Goal: Information Seeking & Learning: Learn about a topic

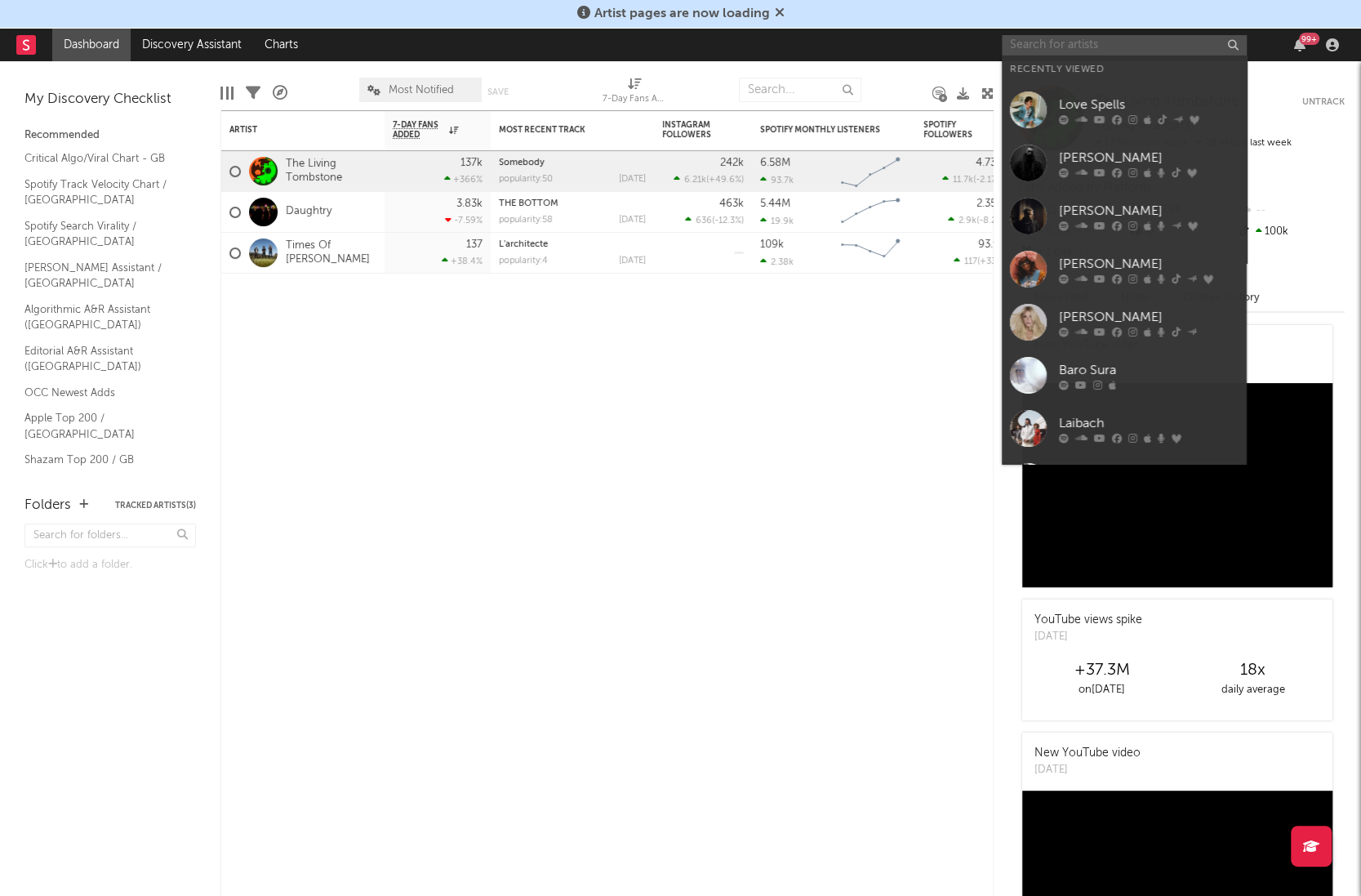
click at [1084, 47] on input "text" at bounding box center [1125, 45] width 245 height 20
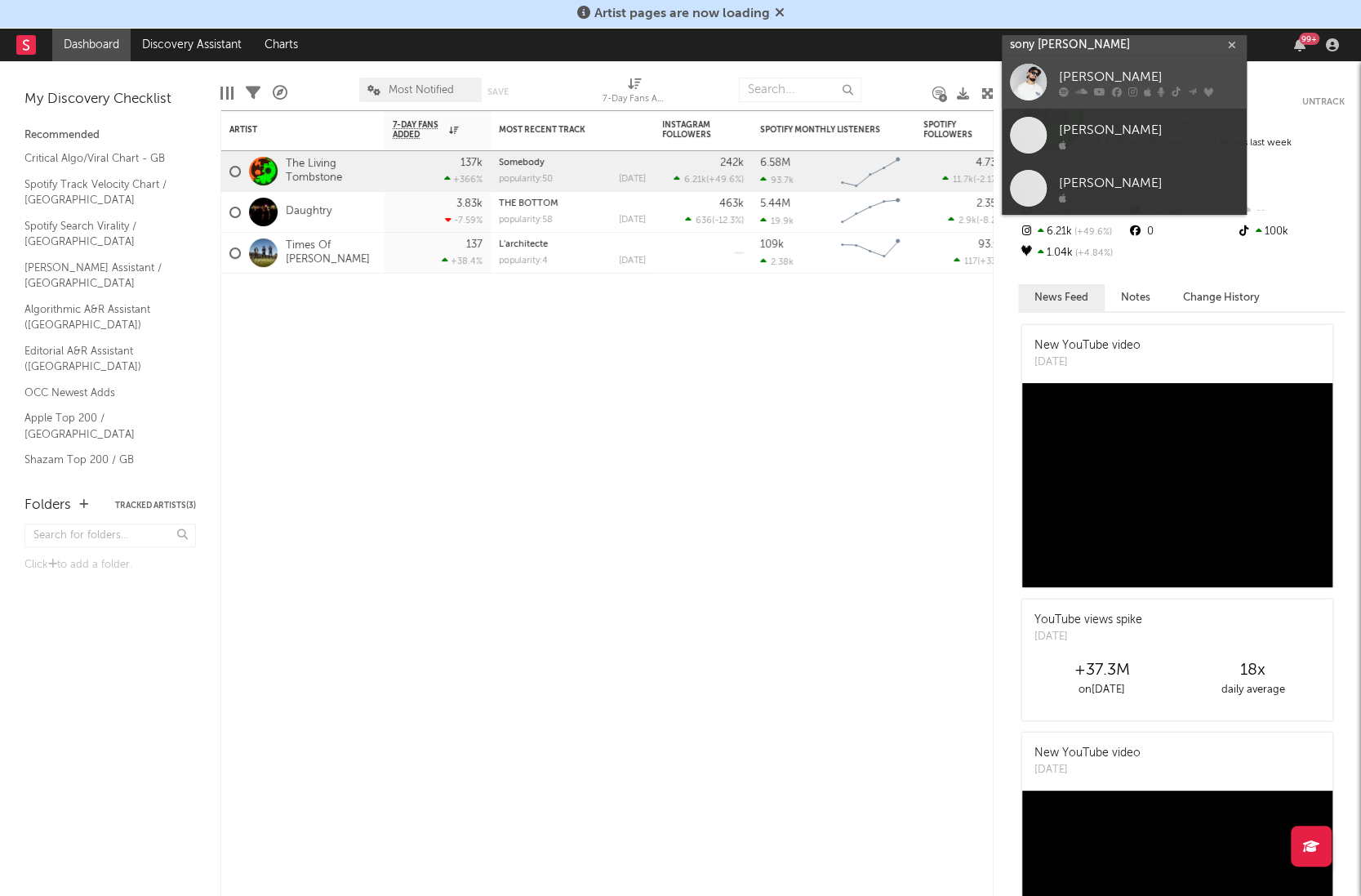
type input "sony [PERSON_NAME]"
click at [1090, 85] on div "[PERSON_NAME]" at bounding box center [1149, 78] width 179 height 20
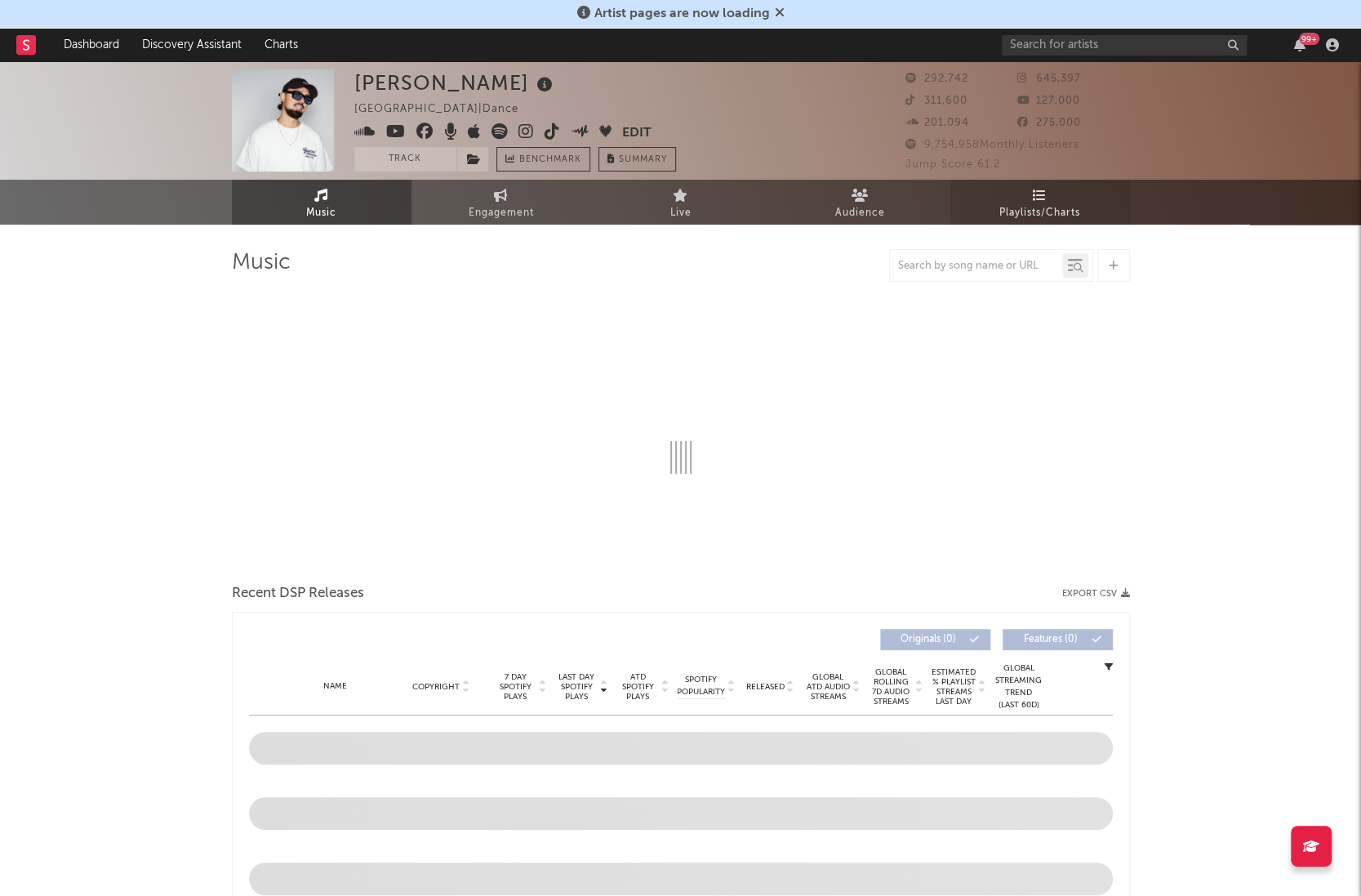
click at [1038, 204] on span "Playlists/Charts" at bounding box center [1040, 213] width 81 height 20
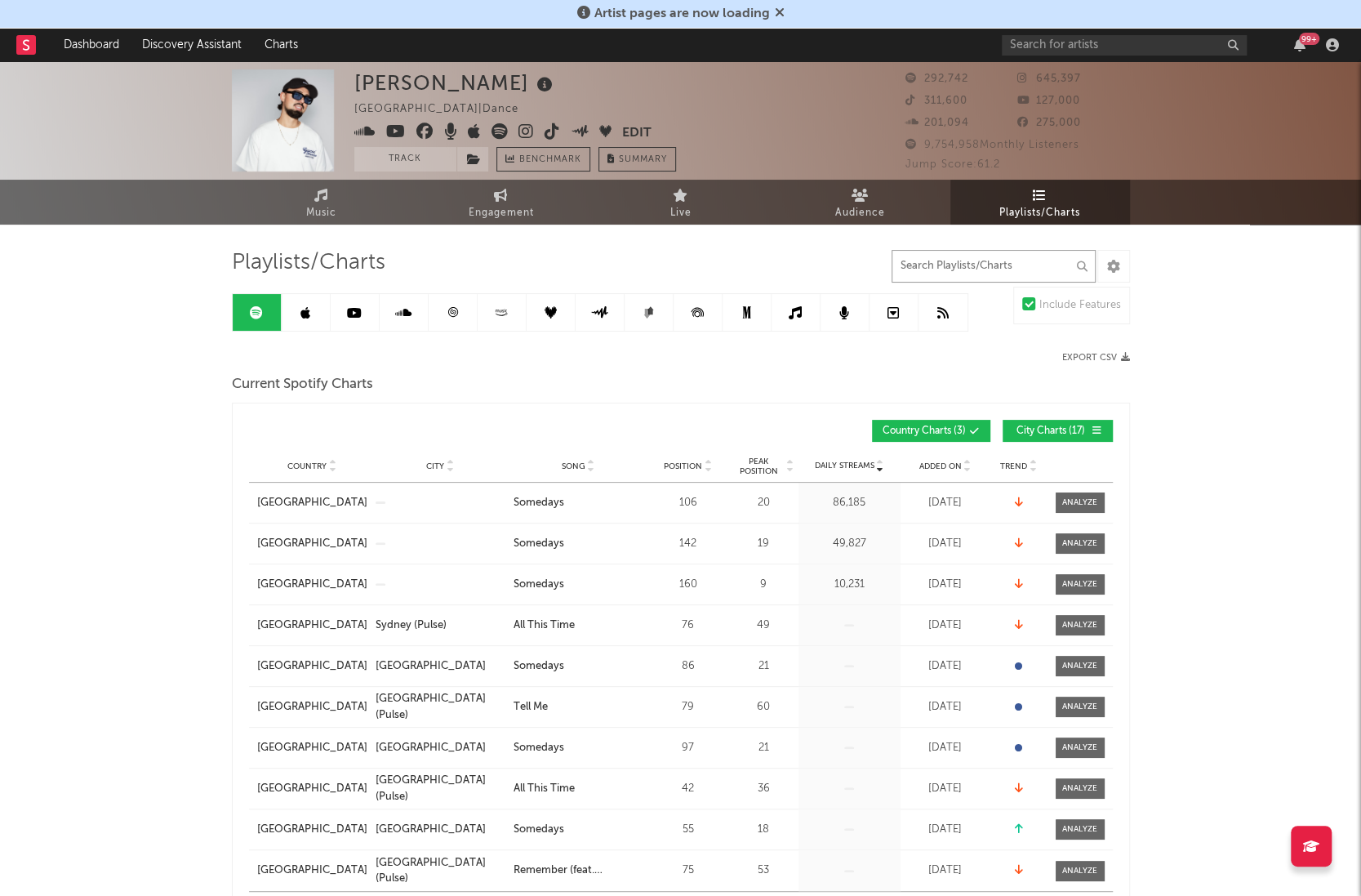
click at [994, 264] on input "text" at bounding box center [993, 266] width 204 height 33
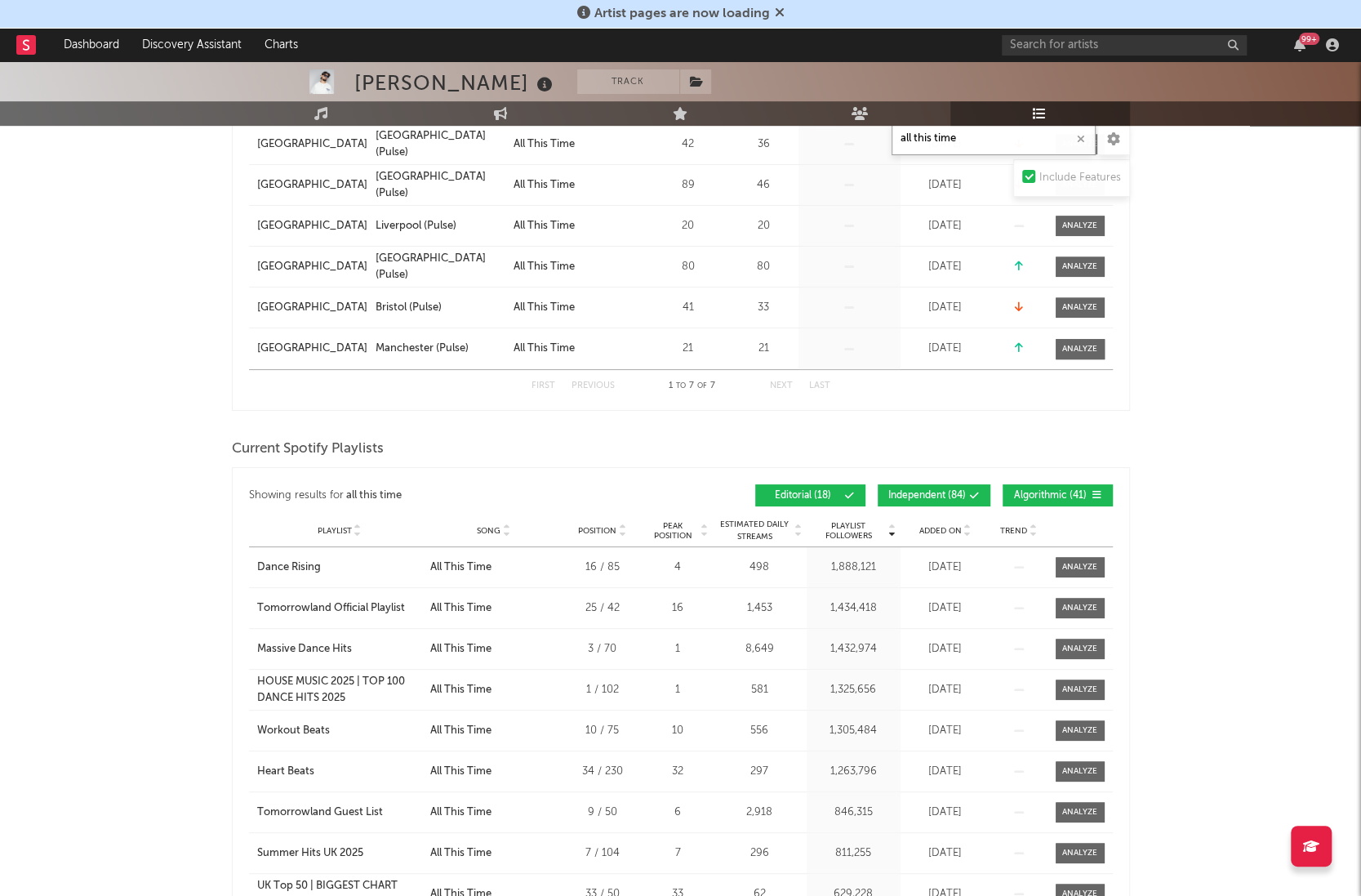
scroll to position [417, 0]
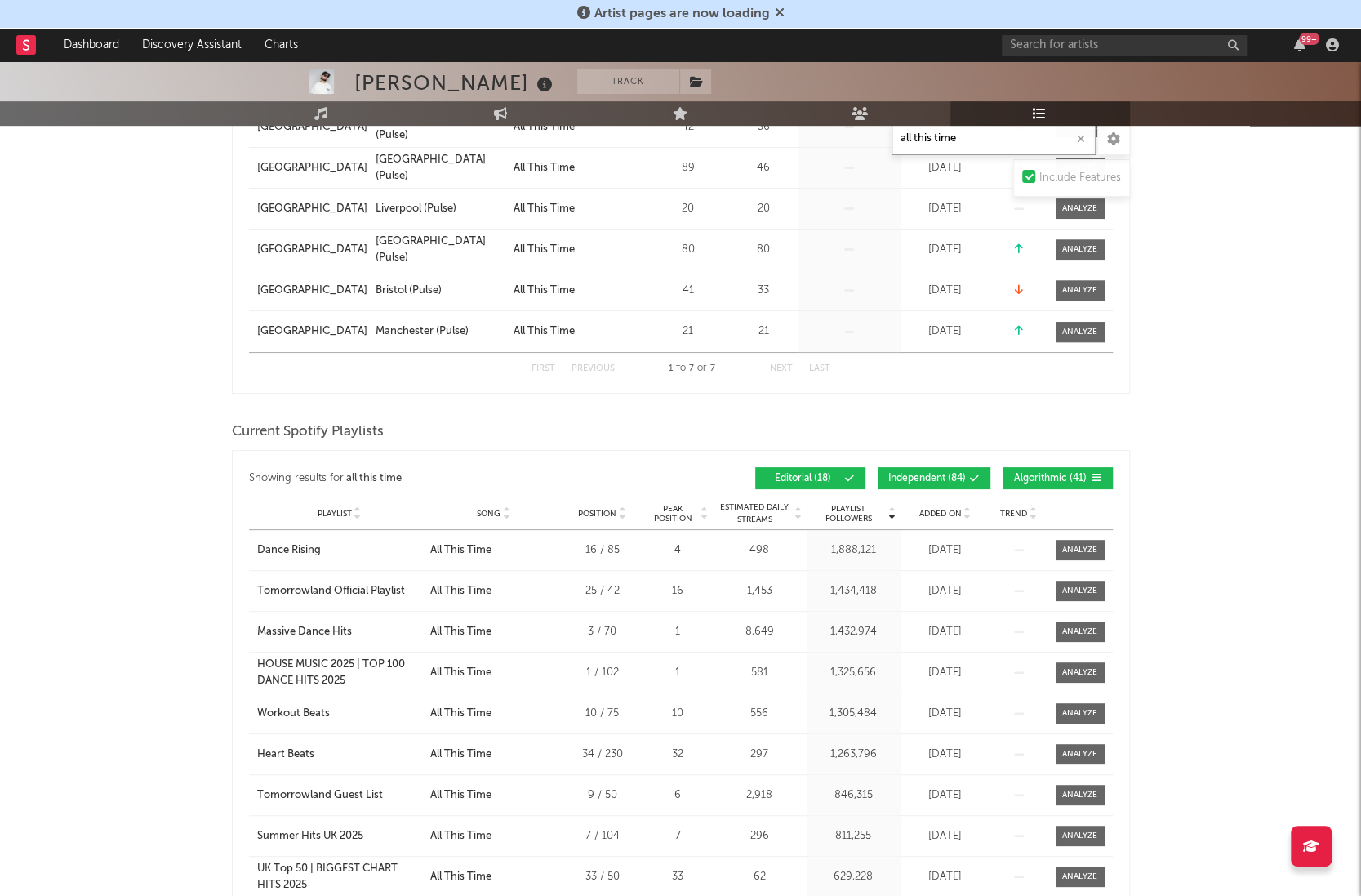
type input "all this time"
click at [963, 473] on span "Independent ( 84 )" at bounding box center [927, 478] width 78 height 10
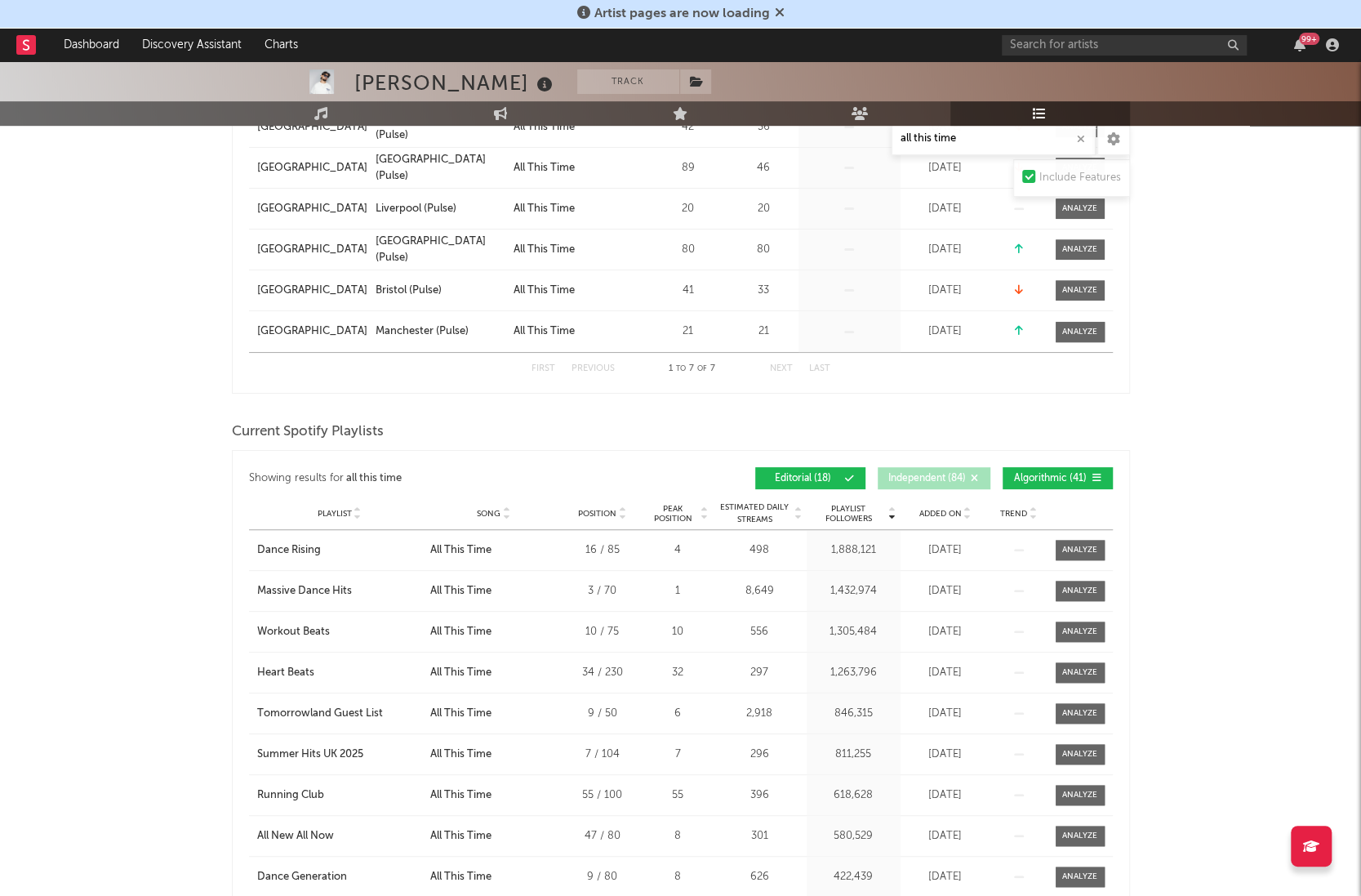
click at [945, 508] on span "Added On" at bounding box center [940, 513] width 43 height 10
click at [1059, 476] on span "Algorithmic ( 41 )" at bounding box center [1050, 478] width 75 height 10
click at [296, 548] on div "House Mix" at bounding box center [283, 550] width 52 height 16
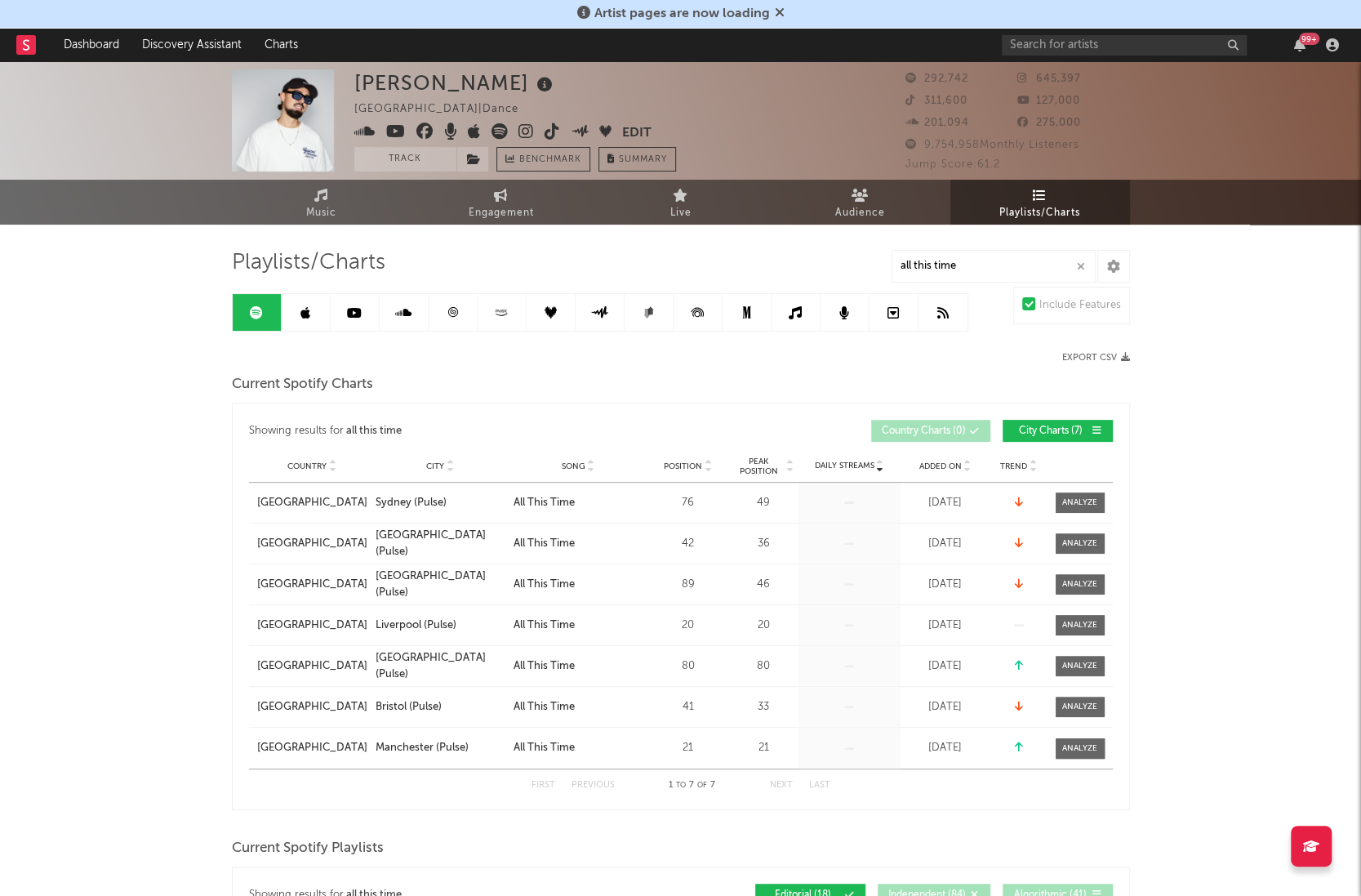
click at [301, 313] on icon at bounding box center [305, 312] width 10 height 13
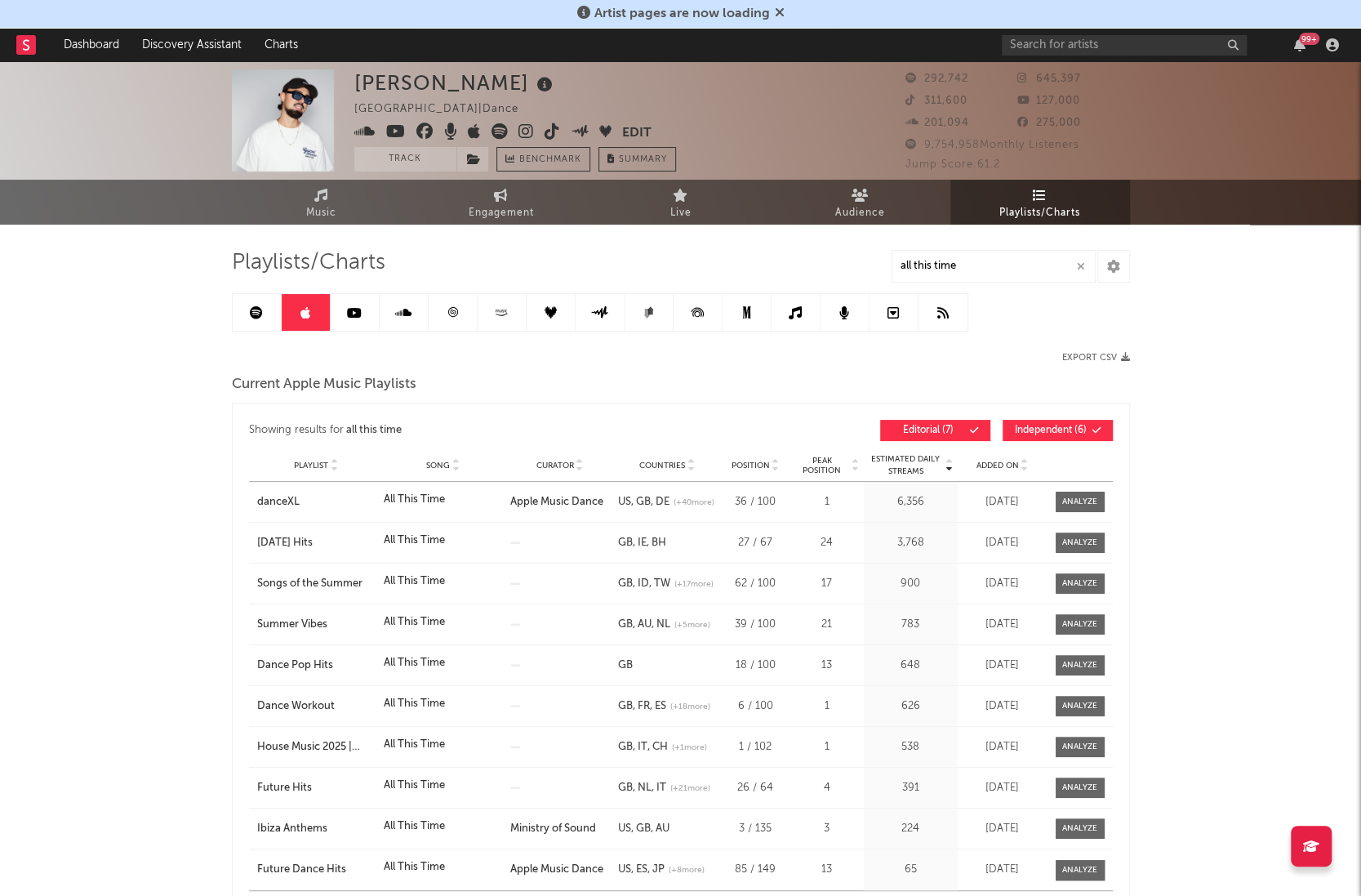
click at [1060, 426] on span "Independent ( 6 )" at bounding box center [1050, 431] width 75 height 10
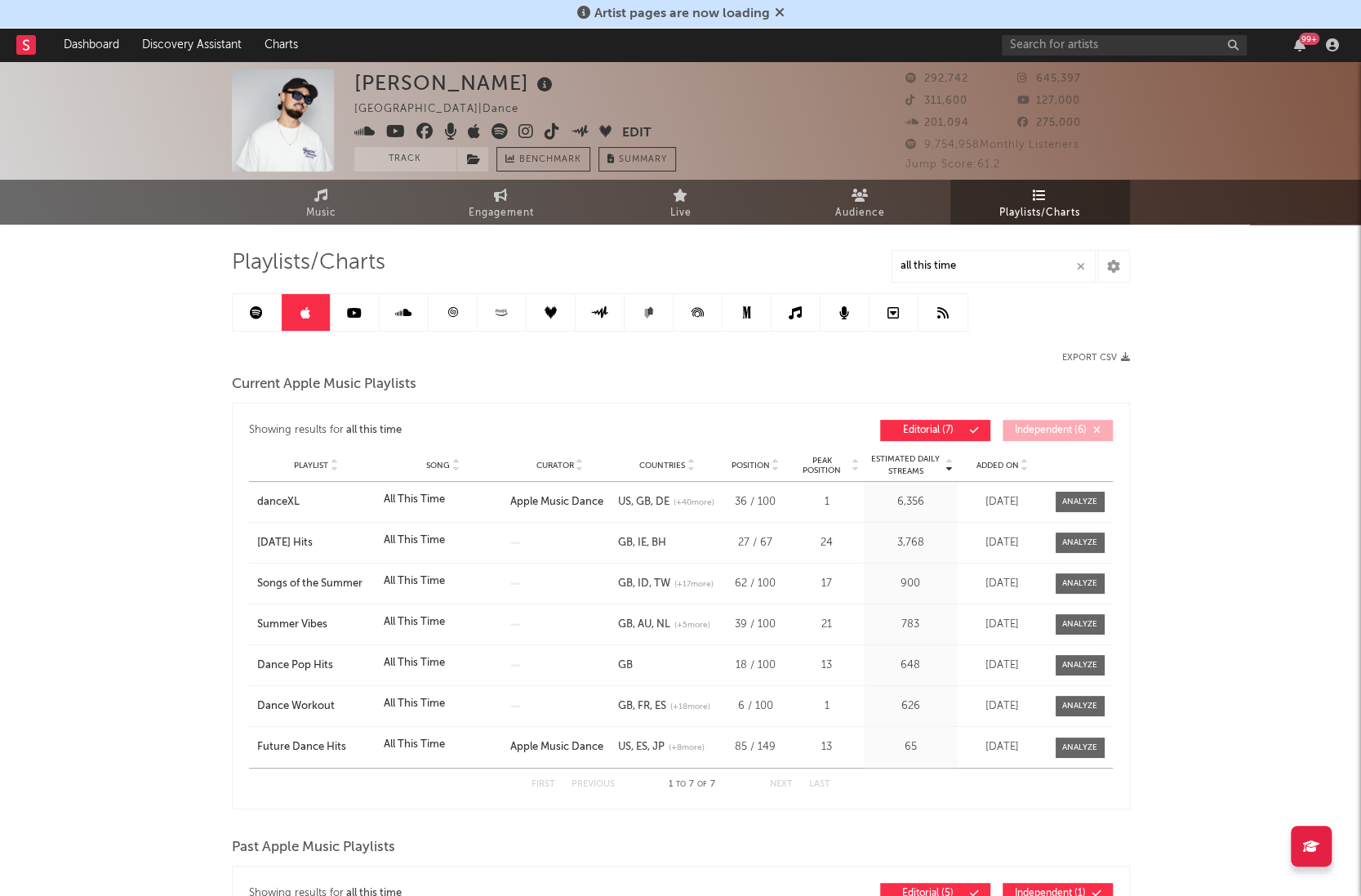
click at [1010, 466] on span "Added On" at bounding box center [998, 465] width 43 height 10
click at [358, 316] on icon at bounding box center [354, 312] width 15 height 13
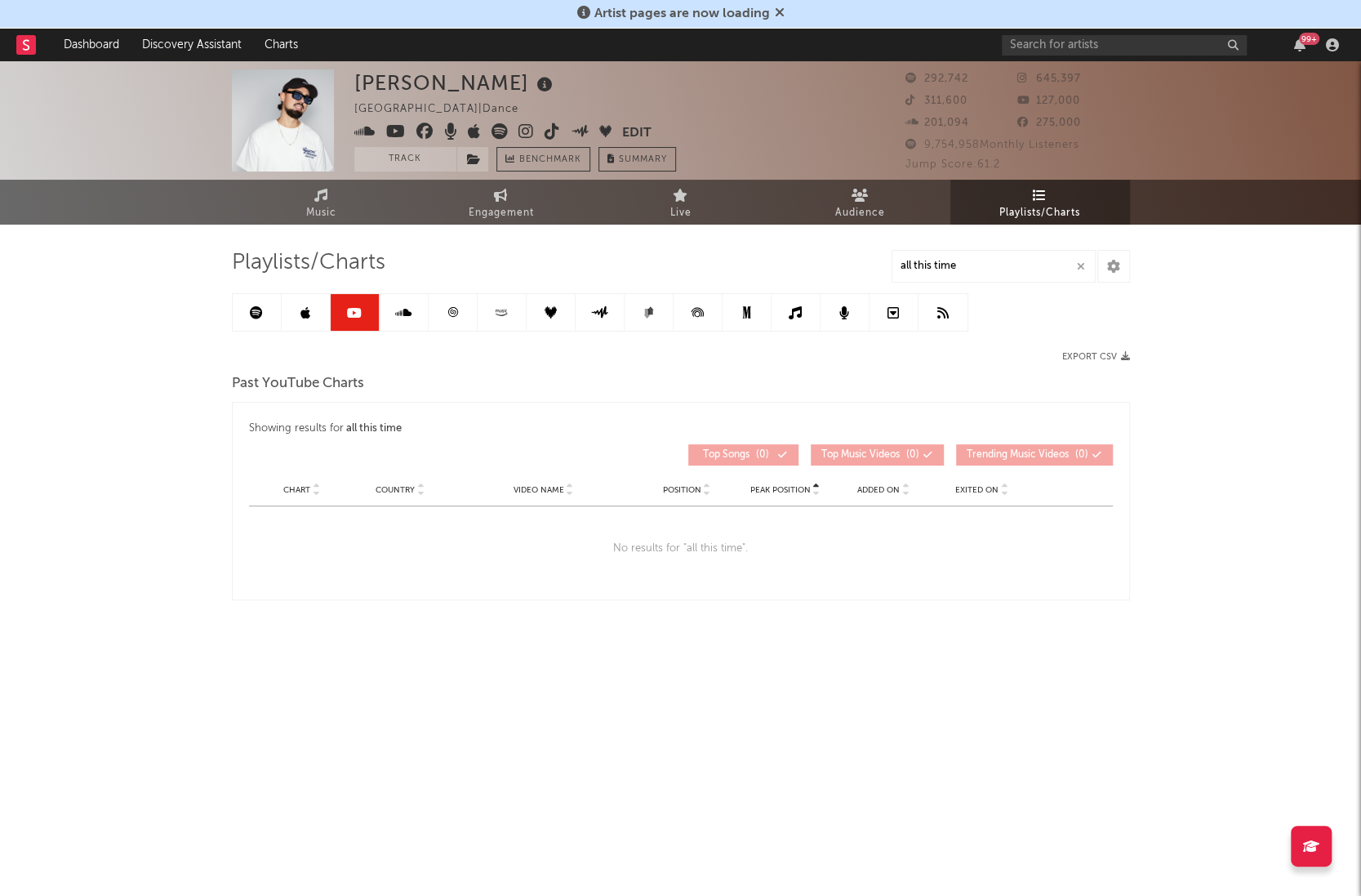
click at [412, 316] on link at bounding box center [404, 312] width 49 height 37
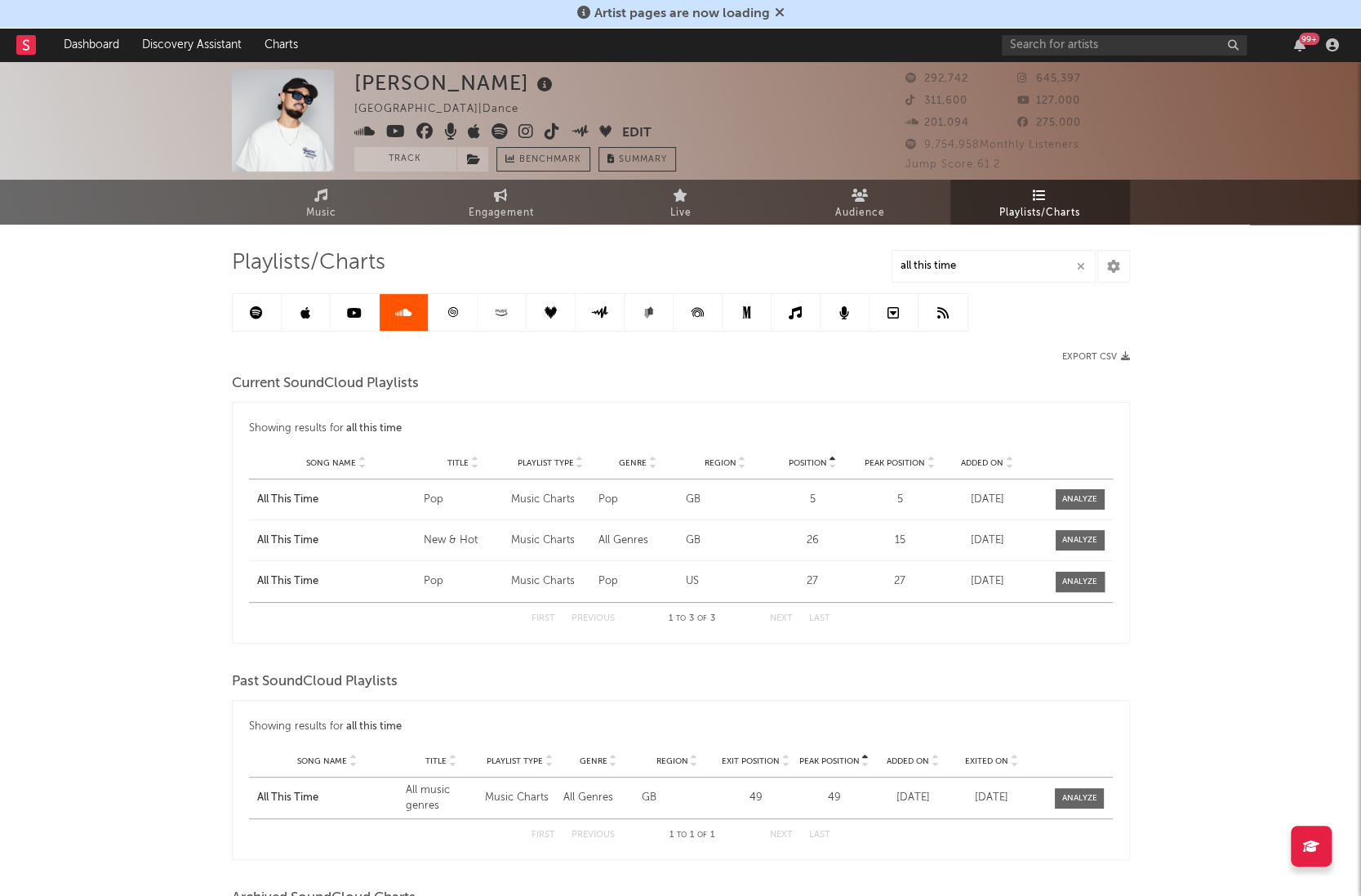
click at [454, 315] on icon at bounding box center [453, 312] width 12 height 12
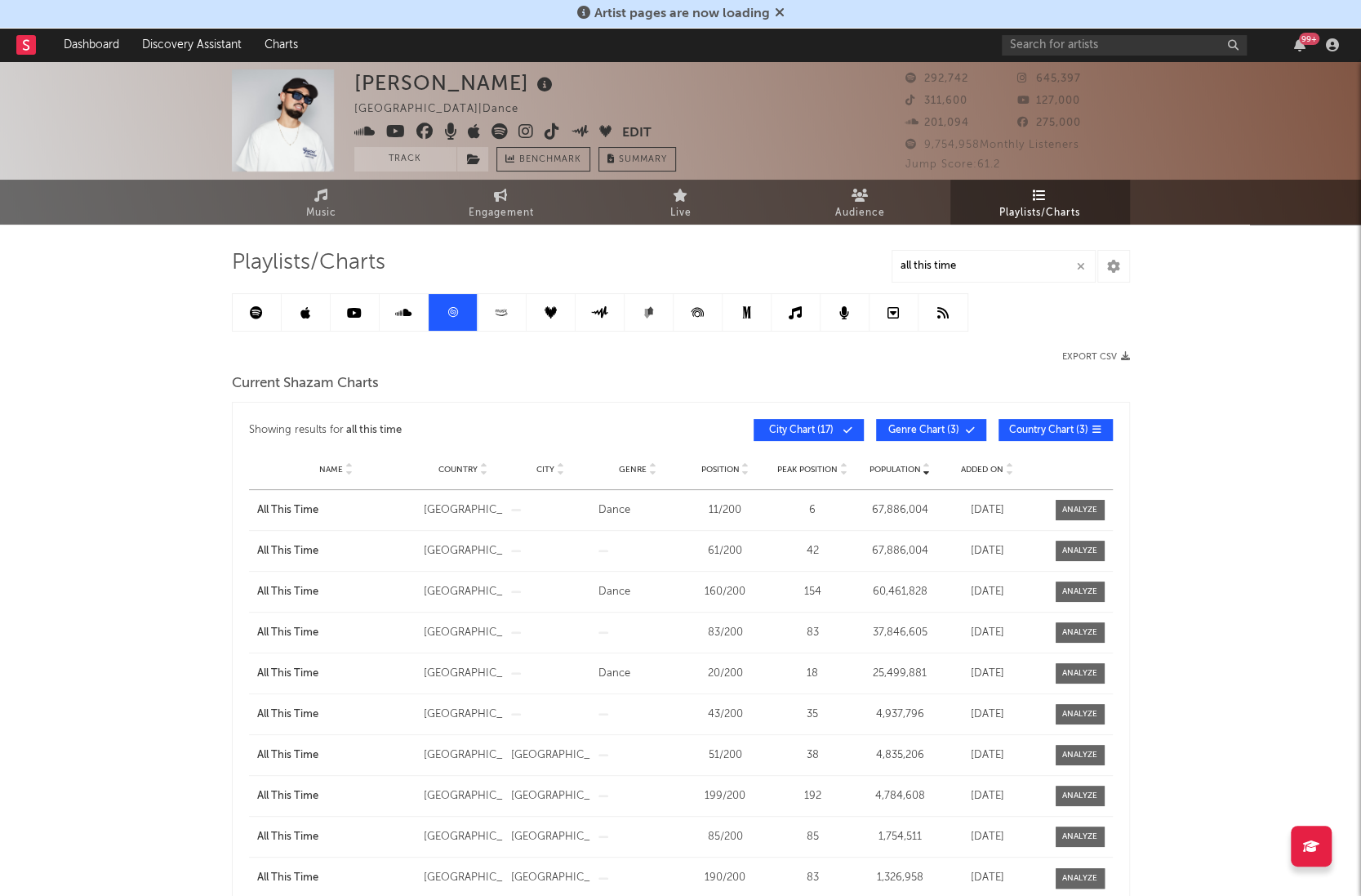
click at [493, 314] on icon at bounding box center [502, 312] width 19 height 12
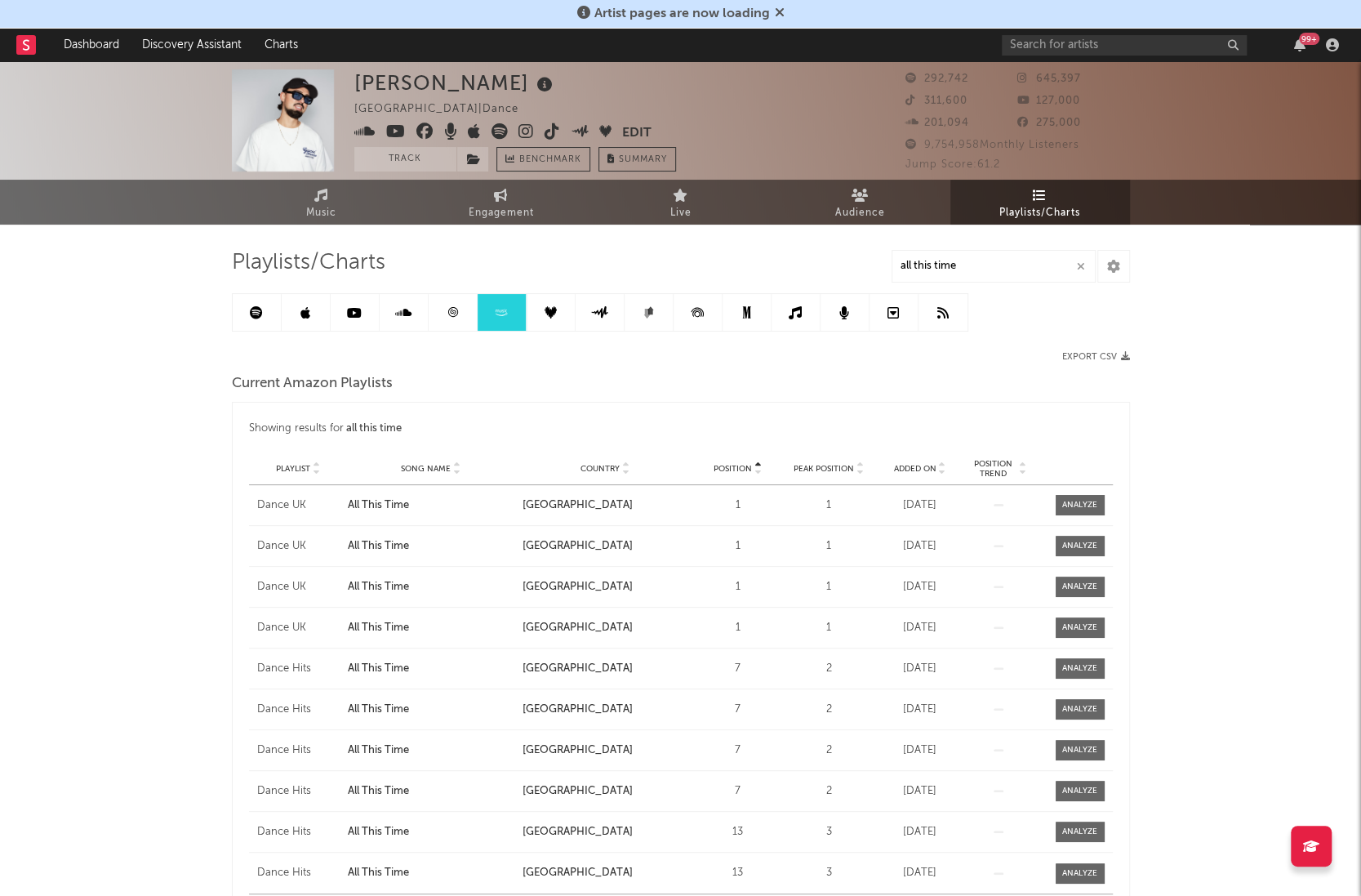
click at [925, 463] on span "Added On" at bounding box center [915, 468] width 43 height 10
click at [553, 304] on link at bounding box center [550, 312] width 49 height 37
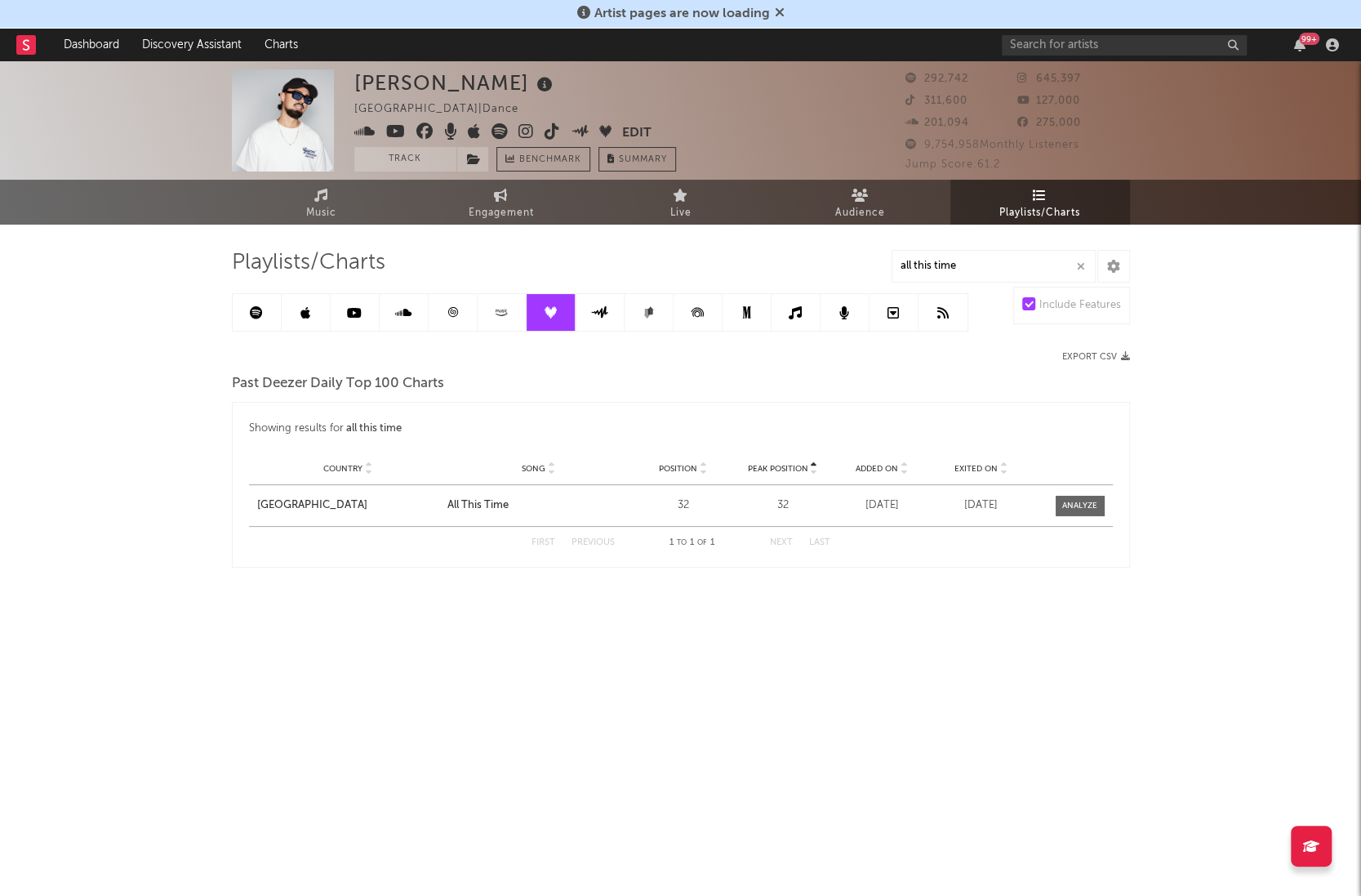
click at [611, 309] on link at bounding box center [599, 312] width 49 height 37
